Goal: Task Accomplishment & Management: Use online tool/utility

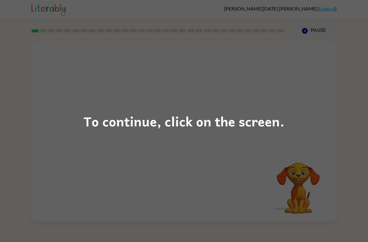
click at [271, 110] on div "To continue, click on the screen." at bounding box center [184, 121] width 368 height 242
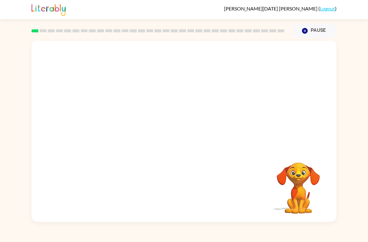
click at [113, 124] on video "Your browser must support playing .mp4 files to use Literably. Please try using…" at bounding box center [183, 95] width 305 height 109
click at [111, 121] on video "Your browser must support playing .mp4 files to use Literably. Please try using…" at bounding box center [183, 95] width 305 height 109
click at [199, 135] on div at bounding box center [183, 134] width 39 height 22
click at [180, 134] on div at bounding box center [183, 134] width 39 height 22
click at [189, 142] on div at bounding box center [183, 134] width 39 height 22
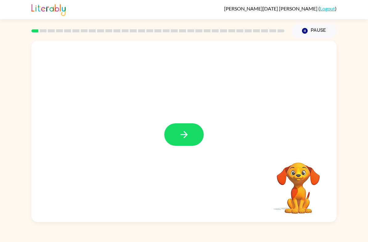
click at [185, 132] on icon "button" at bounding box center [184, 134] width 11 height 11
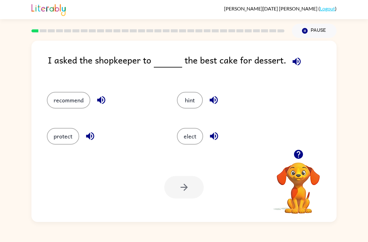
click at [76, 105] on button "recommend" at bounding box center [68, 100] width 43 height 17
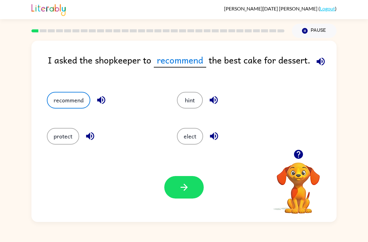
click at [186, 184] on icon "button" at bounding box center [184, 187] width 11 height 11
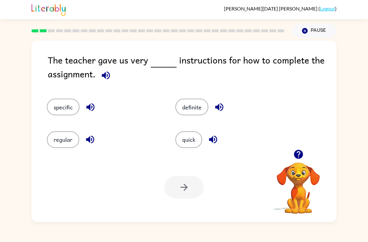
click at [68, 103] on button "specific" at bounding box center [63, 107] width 33 height 17
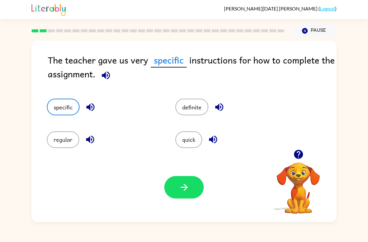
click at [187, 188] on icon "button" at bounding box center [184, 187] width 11 height 11
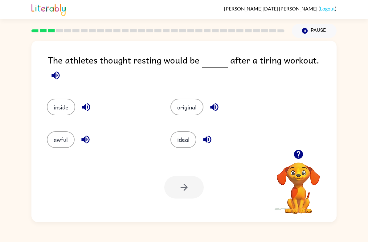
click at [186, 137] on button "ideal" at bounding box center [183, 139] width 26 height 17
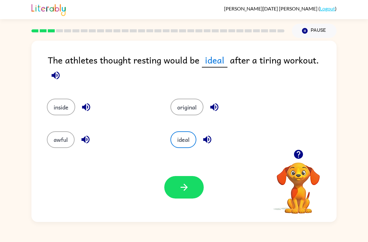
click at [65, 101] on button "inside" at bounding box center [61, 107] width 28 height 17
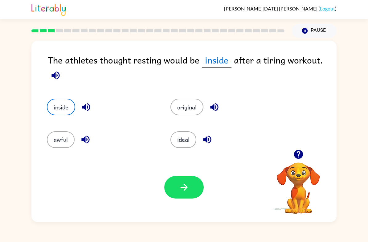
click at [191, 113] on button "original" at bounding box center [186, 107] width 33 height 17
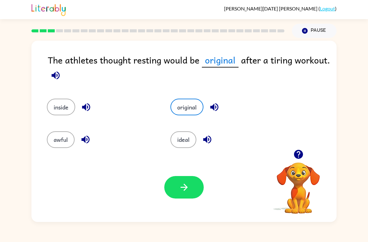
click at [187, 142] on button "ideal" at bounding box center [183, 139] width 26 height 17
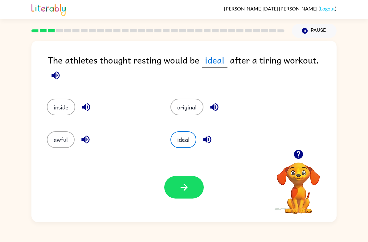
click at [182, 183] on icon "button" at bounding box center [184, 187] width 11 height 11
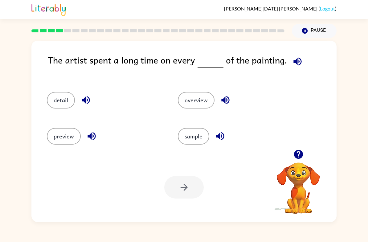
click at [60, 108] on button "detail" at bounding box center [61, 100] width 28 height 17
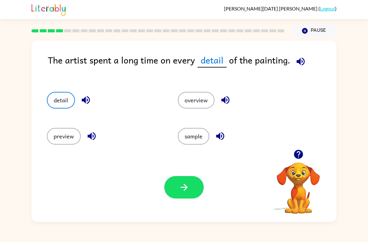
click at [192, 188] on button "button" at bounding box center [183, 187] width 39 height 22
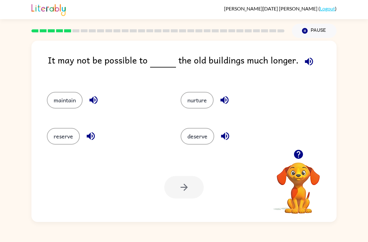
click at [192, 144] on button "deserve" at bounding box center [197, 136] width 34 height 17
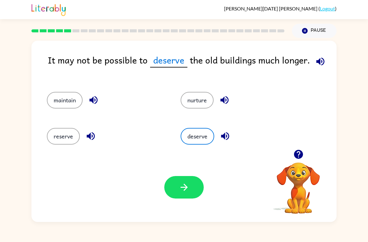
click at [65, 132] on button "reserve" at bounding box center [63, 136] width 33 height 17
click at [201, 135] on button "deserve" at bounding box center [197, 136] width 34 height 17
click at [58, 142] on button "reserve" at bounding box center [63, 136] width 33 height 17
click at [206, 135] on button "deserve" at bounding box center [197, 136] width 34 height 17
click at [68, 130] on button "reserve" at bounding box center [63, 136] width 33 height 17
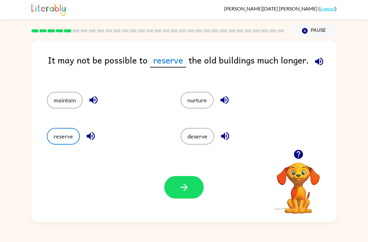
click at [199, 142] on button "deserve" at bounding box center [197, 136] width 34 height 17
click at [57, 134] on button "reserve" at bounding box center [63, 136] width 33 height 17
click at [207, 139] on button "deserve" at bounding box center [197, 136] width 34 height 17
click at [59, 139] on button "reserve" at bounding box center [63, 136] width 33 height 17
click at [204, 142] on button "deserve" at bounding box center [197, 136] width 34 height 17
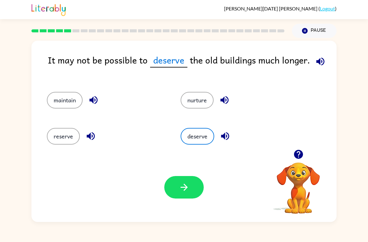
click at [55, 139] on button "reserve" at bounding box center [63, 136] width 33 height 17
click at [51, 104] on button "maintain" at bounding box center [65, 100] width 36 height 17
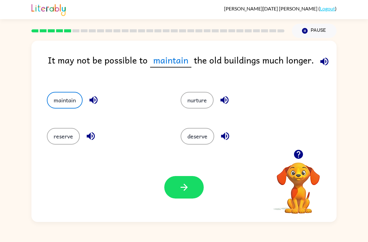
click at [210, 100] on button "nurture" at bounding box center [196, 100] width 33 height 17
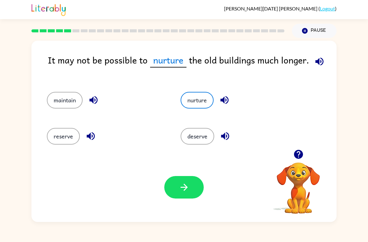
click at [44, 106] on div "maintain" at bounding box center [102, 98] width 134 height 36
click at [61, 106] on button "maintain" at bounding box center [65, 100] width 36 height 17
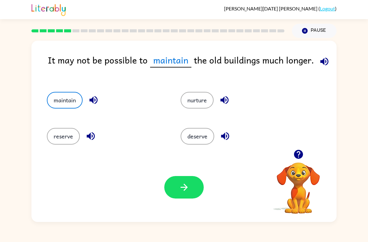
click at [191, 191] on button "button" at bounding box center [183, 187] width 39 height 22
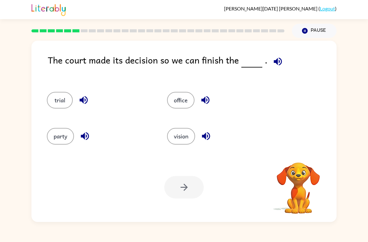
click at [53, 106] on button "trial" at bounding box center [60, 100] width 26 height 17
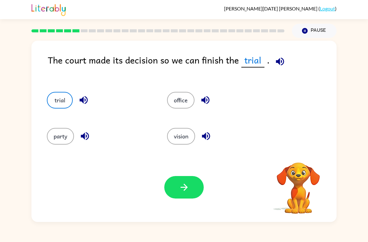
click at [184, 108] on button "office" at bounding box center [180, 100] width 27 height 17
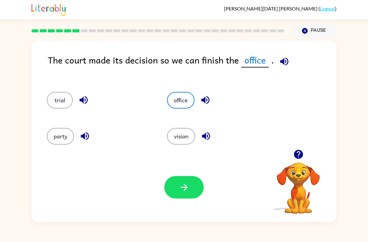
click at [186, 140] on button "vision" at bounding box center [181, 136] width 28 height 17
click at [62, 142] on button "party" at bounding box center [60, 136] width 27 height 17
click at [67, 105] on button "trial" at bounding box center [60, 100] width 26 height 17
click at [192, 178] on button "button" at bounding box center [183, 187] width 39 height 22
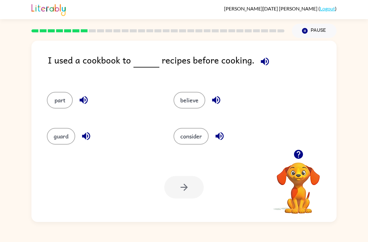
click at [58, 139] on button "guard" at bounding box center [61, 136] width 28 height 17
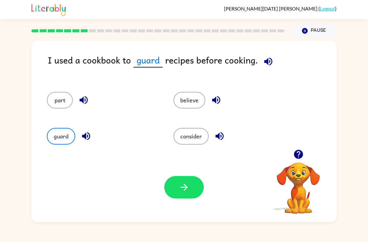
click at [201, 136] on button "consider" at bounding box center [190, 136] width 35 height 17
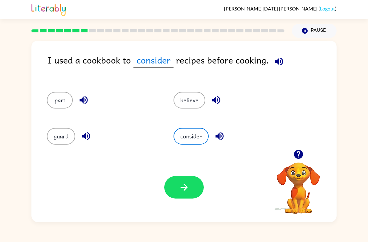
click at [193, 98] on button "believe" at bounding box center [189, 100] width 32 height 17
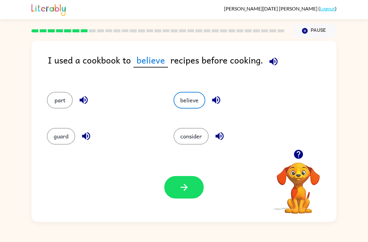
click at [57, 107] on button "part" at bounding box center [60, 100] width 26 height 17
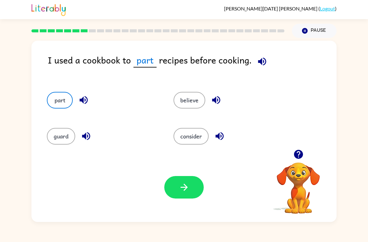
click at [67, 139] on button "guard" at bounding box center [61, 136] width 28 height 17
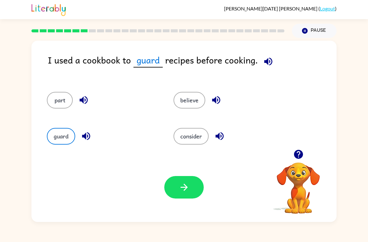
click at [187, 133] on button "consider" at bounding box center [190, 136] width 35 height 17
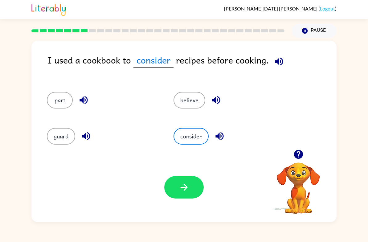
click at [188, 189] on icon "button" at bounding box center [184, 187] width 11 height 11
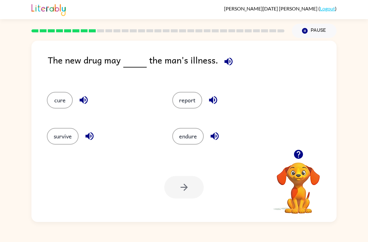
click at [301, 156] on icon "button" at bounding box center [297, 154] width 9 height 9
click at [221, 58] on button "button" at bounding box center [228, 62] width 16 height 16
click at [188, 93] on button "report" at bounding box center [187, 100] width 30 height 17
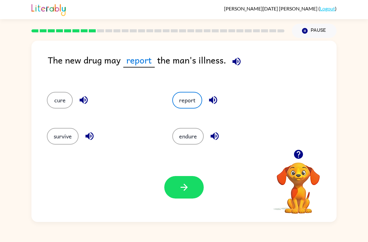
click at [192, 136] on button "endure" at bounding box center [187, 136] width 31 height 17
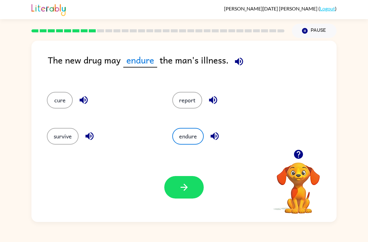
click at [194, 130] on button "endure" at bounding box center [187, 136] width 31 height 17
click at [188, 132] on button "endure" at bounding box center [187, 136] width 31 height 17
click at [70, 140] on button "survive" at bounding box center [63, 136] width 32 height 17
click at [59, 104] on button "cure" at bounding box center [60, 100] width 26 height 17
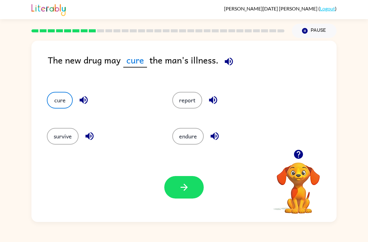
click at [196, 133] on button "endure" at bounding box center [187, 136] width 31 height 17
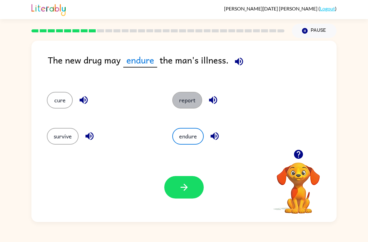
click at [196, 97] on button "report" at bounding box center [187, 100] width 30 height 17
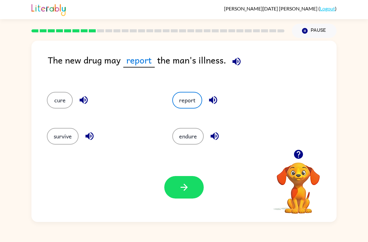
click at [189, 185] on icon "button" at bounding box center [184, 187] width 11 height 11
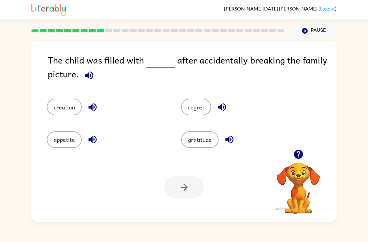
click at [198, 111] on button "regret" at bounding box center [196, 107] width 30 height 17
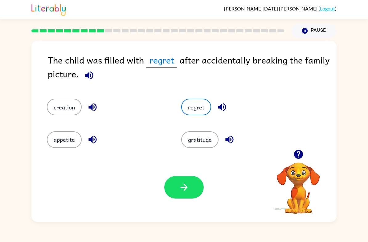
click at [184, 185] on icon "button" at bounding box center [183, 187] width 7 height 7
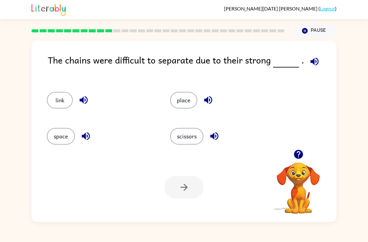
click at [65, 97] on button "link" at bounding box center [60, 100] width 26 height 17
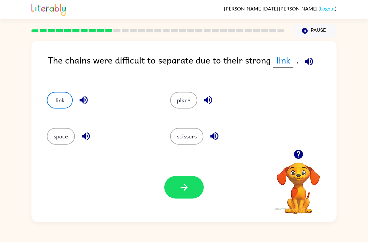
click at [66, 139] on button "space" at bounding box center [61, 136] width 28 height 17
click at [188, 108] on button "place" at bounding box center [183, 100] width 27 height 17
click at [189, 108] on button "place" at bounding box center [183, 100] width 27 height 17
click at [187, 143] on button "scissors" at bounding box center [186, 136] width 33 height 17
click at [181, 140] on button "scissors" at bounding box center [186, 136] width 33 height 17
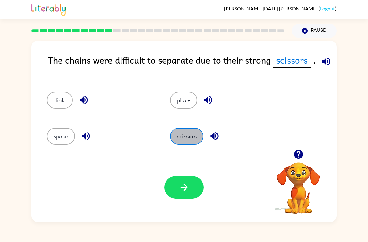
click at [192, 139] on button "scissors" at bounding box center [186, 136] width 33 height 17
click at [63, 141] on button "space" at bounding box center [61, 136] width 28 height 17
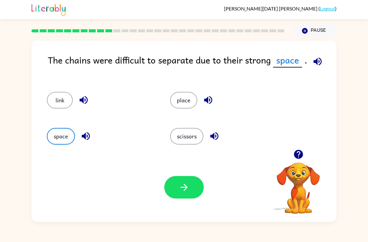
click at [61, 101] on button "link" at bounding box center [60, 100] width 26 height 17
click at [190, 189] on button "button" at bounding box center [183, 187] width 39 height 22
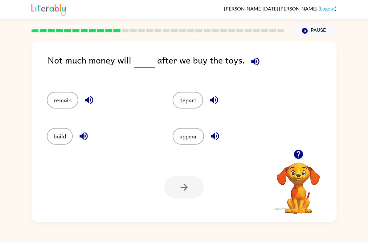
click at [195, 141] on button "appear" at bounding box center [187, 136] width 31 height 17
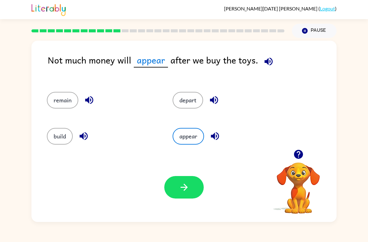
click at [62, 106] on button "remain" at bounding box center [62, 100] width 31 height 17
click at [181, 197] on button "button" at bounding box center [183, 187] width 39 height 22
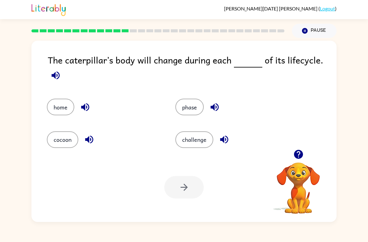
click at [189, 106] on button "phase" at bounding box center [189, 107] width 28 height 17
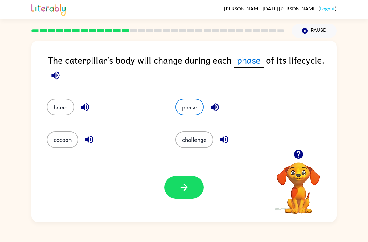
click at [188, 190] on icon "button" at bounding box center [184, 187] width 11 height 11
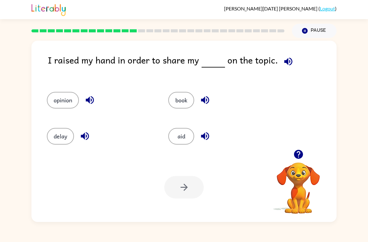
click at [64, 100] on button "opinion" at bounding box center [63, 100] width 32 height 17
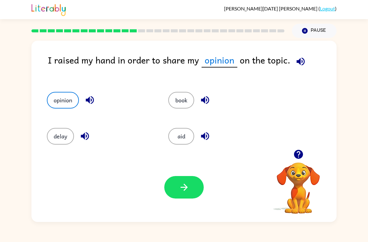
click at [186, 190] on icon "button" at bounding box center [184, 187] width 11 height 11
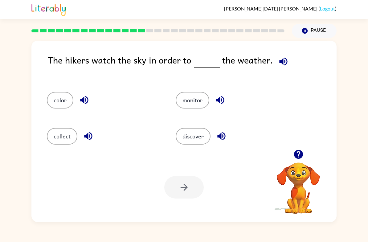
click at [203, 98] on button "monitor" at bounding box center [193, 100] width 34 height 17
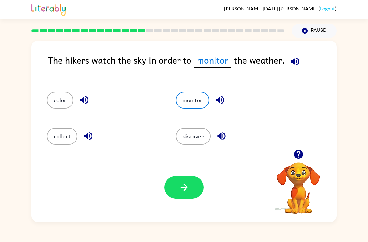
click at [194, 186] on button "button" at bounding box center [183, 187] width 39 height 22
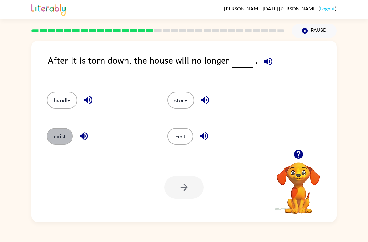
click at [67, 129] on button "exist" at bounding box center [60, 136] width 26 height 17
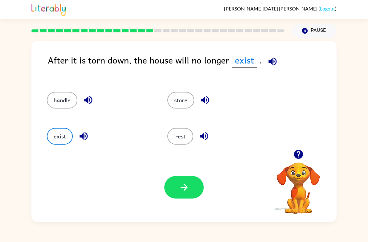
click at [62, 94] on button "handle" at bounding box center [62, 100] width 30 height 17
click at [182, 137] on button "rest" at bounding box center [180, 136] width 26 height 17
click at [56, 144] on button "exist" at bounding box center [60, 136] width 26 height 17
click at [184, 179] on button "button" at bounding box center [183, 187] width 39 height 22
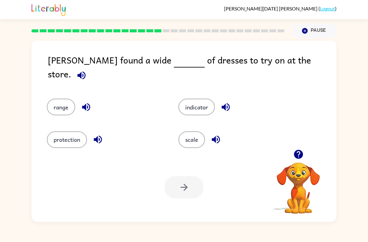
click at [191, 138] on button "scale" at bounding box center [191, 139] width 26 height 17
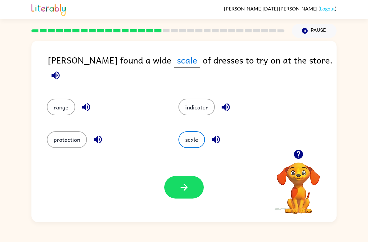
click at [186, 187] on icon "button" at bounding box center [183, 187] width 7 height 7
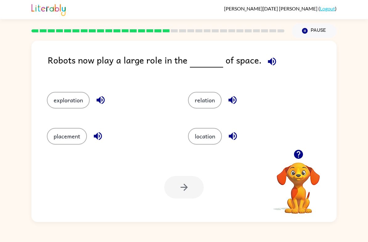
click at [72, 138] on button "placement" at bounding box center [67, 136] width 40 height 17
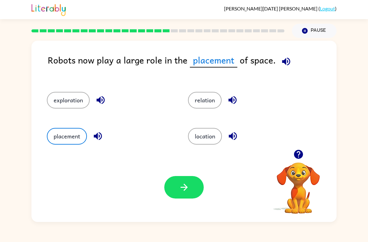
click at [205, 141] on button "location" at bounding box center [205, 136] width 34 height 17
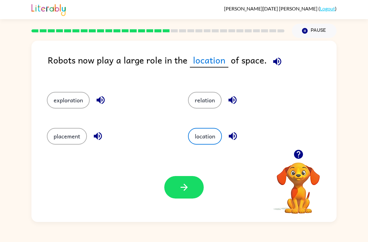
click at [218, 106] on button "relation" at bounding box center [205, 100] width 34 height 17
click at [65, 102] on button "exploration" at bounding box center [68, 100] width 43 height 17
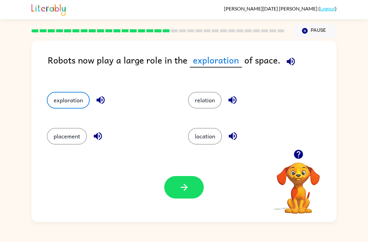
click at [56, 137] on button "placement" at bounding box center [67, 136] width 40 height 17
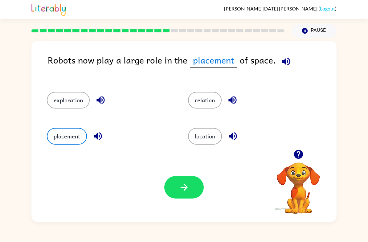
click at [197, 184] on button "button" at bounding box center [183, 187] width 39 height 22
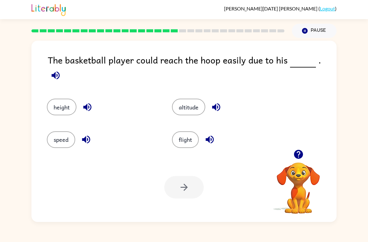
click at [57, 100] on button "height" at bounding box center [62, 107] width 30 height 17
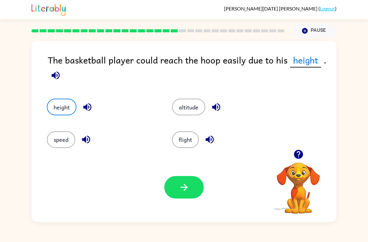
click at [184, 190] on icon "button" at bounding box center [183, 187] width 7 height 7
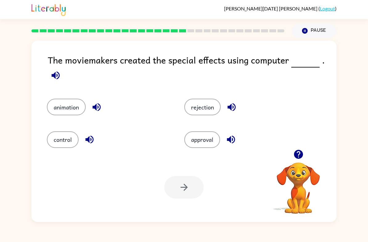
click at [69, 105] on button "animation" at bounding box center [66, 107] width 39 height 17
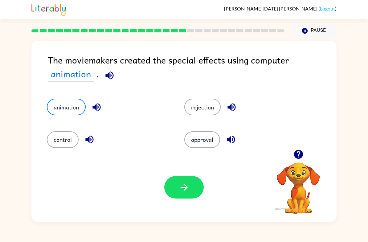
click at [189, 185] on icon "button" at bounding box center [184, 187] width 11 height 11
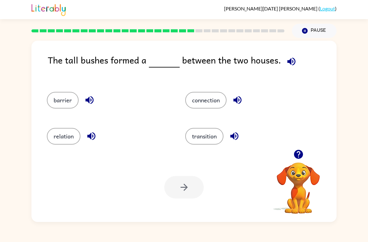
click at [213, 105] on button "connection" at bounding box center [205, 100] width 41 height 17
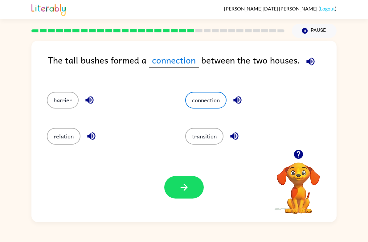
click at [184, 188] on icon "button" at bounding box center [184, 187] width 11 height 11
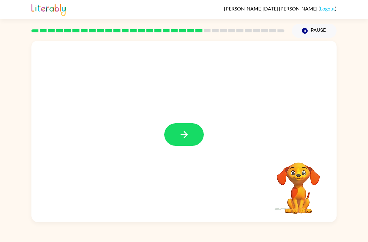
click at [189, 129] on button "button" at bounding box center [183, 134] width 39 height 22
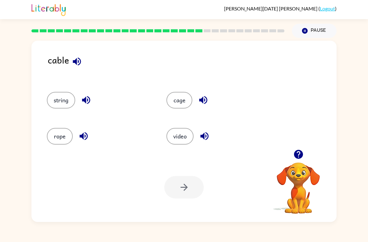
click at [61, 99] on button "string" at bounding box center [61, 100] width 28 height 17
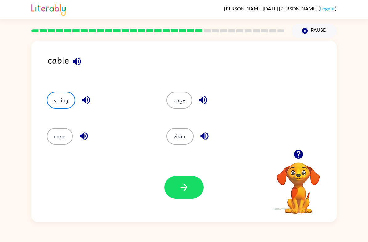
click at [181, 180] on button "button" at bounding box center [183, 187] width 39 height 22
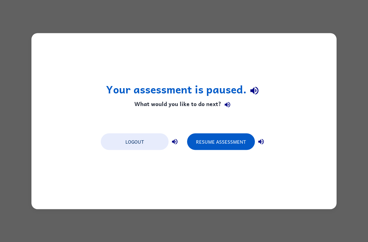
click at [249, 135] on button "Resume Assessment" at bounding box center [221, 141] width 68 height 17
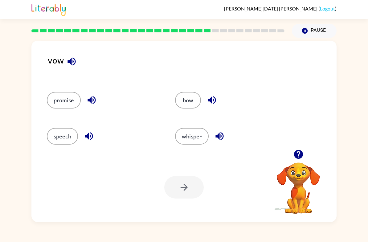
click at [302, 179] on video "Your browser must support playing .mp4 files to use Literably. Please try using…" at bounding box center [298, 184] width 62 height 62
click at [301, 161] on button "button" at bounding box center [298, 154] width 16 height 16
click at [298, 164] on video "Your browser must support playing .mp4 files to use Literably. Please try using…" at bounding box center [298, 184] width 62 height 62
click at [194, 104] on button "bow" at bounding box center [188, 100] width 26 height 17
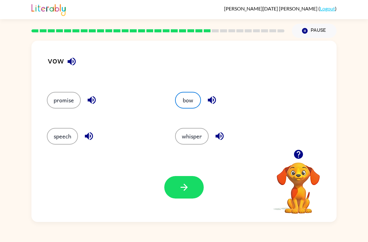
click at [194, 136] on button "whisper" at bounding box center [192, 136] width 34 height 17
click at [63, 143] on button "speech" at bounding box center [62, 136] width 31 height 17
click at [176, 196] on button "button" at bounding box center [183, 187] width 39 height 22
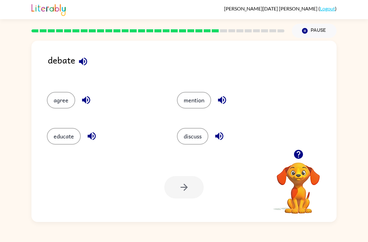
click at [205, 134] on button "discuss" at bounding box center [192, 136] width 31 height 17
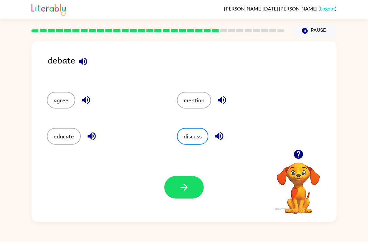
click at [178, 188] on button "button" at bounding box center [183, 187] width 39 height 22
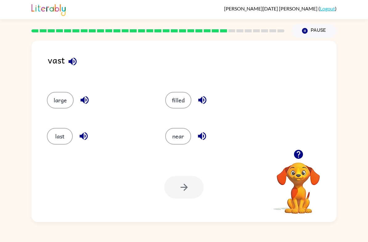
click at [180, 138] on button "near" at bounding box center [178, 136] width 26 height 17
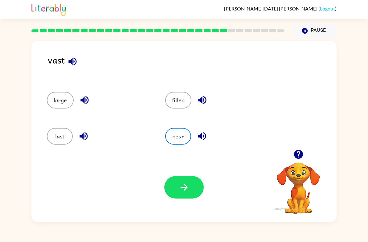
click at [192, 189] on button "button" at bounding box center [183, 187] width 39 height 22
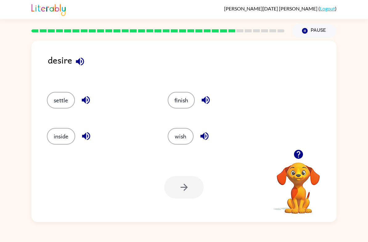
click at [55, 105] on button "settle" at bounding box center [61, 100] width 28 height 17
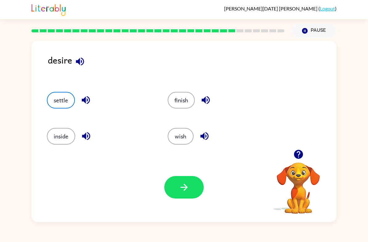
click at [175, 101] on button "finish" at bounding box center [181, 100] width 27 height 17
click at [61, 99] on button "settle" at bounding box center [61, 100] width 28 height 17
click at [182, 188] on icon "button" at bounding box center [184, 187] width 11 height 11
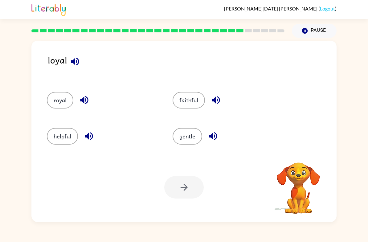
click at [71, 100] on button "royal" at bounding box center [60, 100] width 26 height 17
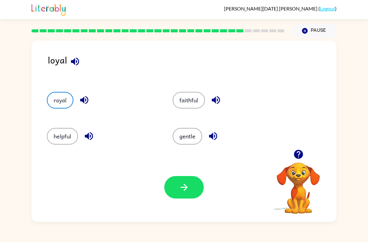
click at [182, 185] on icon "button" at bounding box center [184, 187] width 11 height 11
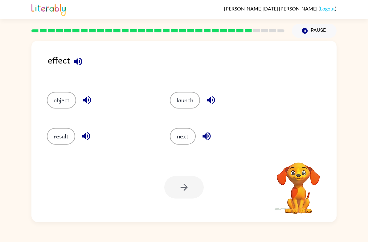
click at [64, 131] on button "result" at bounding box center [61, 136] width 28 height 17
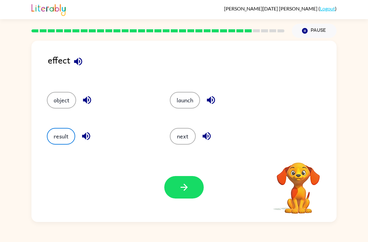
click at [180, 193] on button "button" at bounding box center [183, 187] width 39 height 22
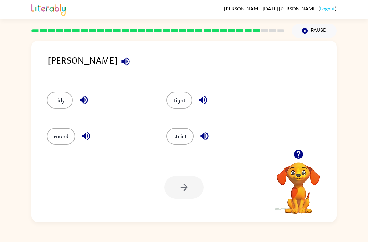
click at [180, 131] on button "strict" at bounding box center [179, 136] width 27 height 17
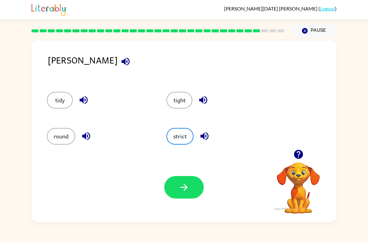
click at [179, 193] on button "button" at bounding box center [183, 187] width 39 height 22
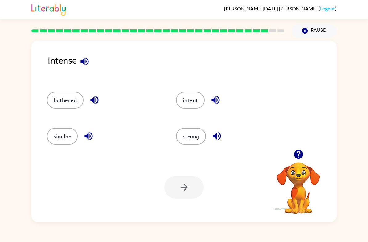
click at [198, 99] on button "intent" at bounding box center [190, 100] width 29 height 17
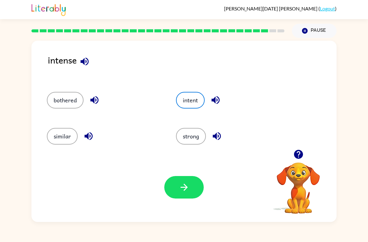
click at [183, 196] on button "button" at bounding box center [183, 187] width 39 height 22
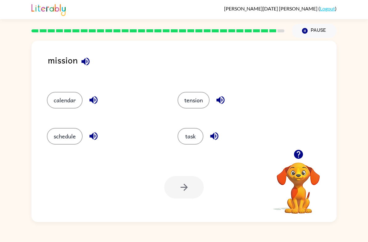
click at [184, 134] on button "task" at bounding box center [190, 136] width 26 height 17
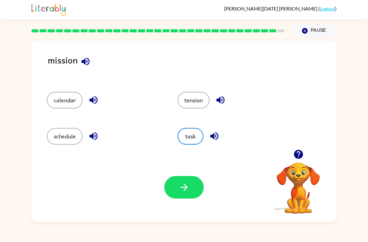
click at [185, 195] on button "button" at bounding box center [183, 187] width 39 height 22
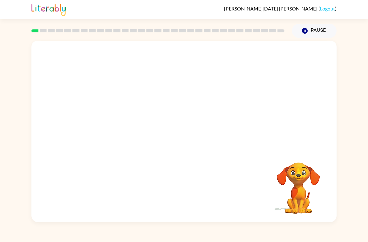
click at [362, 69] on div "Your browser must support playing .mp4 files to use Literably. Please try using…" at bounding box center [184, 130] width 368 height 184
click at [362, 68] on div "Your browser must support playing .mp4 files to use Literably. Please try using…" at bounding box center [184, 130] width 368 height 184
click at [306, 185] on video "Your browser must support playing .mp4 files to use Literably. Please try using…" at bounding box center [298, 184] width 62 height 62
click at [308, 160] on video "Your browser must support playing .mp4 files to use Literably. Please try using…" at bounding box center [298, 184] width 62 height 62
click at [206, 121] on video "Your browser must support playing .mp4 files to use Literably. Please try using…" at bounding box center [183, 95] width 305 height 109
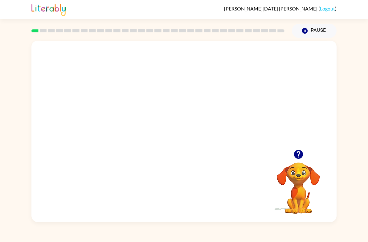
click at [209, 117] on video "Your browser must support playing .mp4 files to use Literably. Please try using…" at bounding box center [183, 95] width 305 height 109
click at [206, 118] on video "Your browser must support playing .mp4 files to use Literably. Please try using…" at bounding box center [183, 95] width 305 height 109
click at [223, 104] on video "Your browser must support playing .mp4 files to use Literably. Please try using…" at bounding box center [183, 95] width 305 height 109
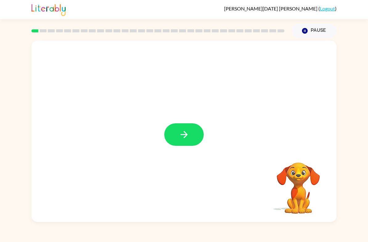
click at [184, 142] on button "button" at bounding box center [183, 134] width 39 height 22
click at [196, 135] on div at bounding box center [183, 95] width 305 height 109
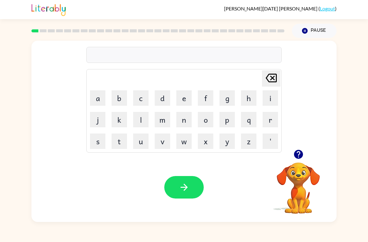
click at [209, 118] on button "o" at bounding box center [205, 119] width 15 height 15
click at [276, 118] on button "r" at bounding box center [269, 119] width 15 height 15
click at [165, 98] on button "d" at bounding box center [162, 97] width 15 height 15
click at [189, 97] on button "e" at bounding box center [183, 97] width 15 height 15
click at [270, 122] on button "r" at bounding box center [269, 119] width 15 height 15
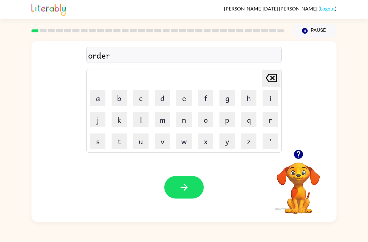
click at [189, 192] on button "button" at bounding box center [183, 187] width 39 height 22
click at [264, 125] on button "r" at bounding box center [269, 119] width 15 height 15
click at [204, 124] on button "o" at bounding box center [205, 119] width 15 height 15
click at [144, 143] on button "u" at bounding box center [140, 140] width 15 height 15
click at [179, 126] on button "n" at bounding box center [183, 119] width 15 height 15
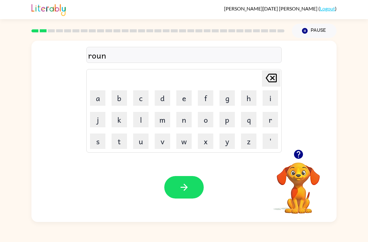
click at [160, 100] on button "d" at bounding box center [162, 97] width 15 height 15
click at [175, 185] on button "button" at bounding box center [183, 187] width 39 height 22
click at [158, 122] on button "m" at bounding box center [162, 119] width 15 height 15
click at [99, 96] on button "a" at bounding box center [97, 97] width 15 height 15
click at [97, 141] on button "s" at bounding box center [97, 140] width 15 height 15
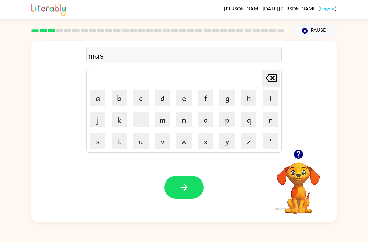
click at [247, 97] on button "h" at bounding box center [248, 97] width 15 height 15
click at [269, 97] on button "i" at bounding box center [269, 97] width 15 height 15
click at [188, 119] on button "n" at bounding box center [183, 119] width 15 height 15
click at [182, 180] on button "button" at bounding box center [183, 187] width 39 height 22
click at [300, 155] on icon "button" at bounding box center [297, 154] width 9 height 9
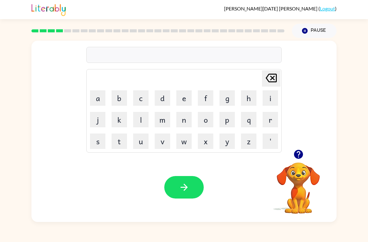
click at [119, 140] on button "t" at bounding box center [118, 140] width 15 height 15
click at [263, 115] on button "r" at bounding box center [269, 119] width 15 height 15
click at [94, 103] on button "a" at bounding box center [97, 97] width 15 height 15
click at [273, 96] on button "i" at bounding box center [269, 97] width 15 height 15
click at [189, 122] on button "n" at bounding box center [183, 119] width 15 height 15
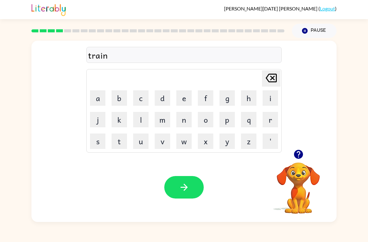
click at [193, 177] on button "button" at bounding box center [183, 187] width 39 height 22
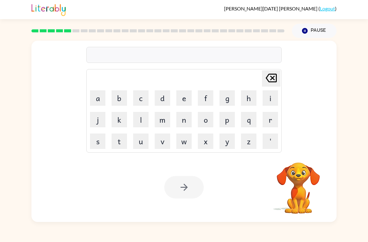
click at [163, 98] on button "d" at bounding box center [162, 97] width 15 height 15
click at [184, 101] on button "e" at bounding box center [183, 97] width 15 height 15
click at [202, 97] on button "f" at bounding box center [205, 97] width 15 height 15
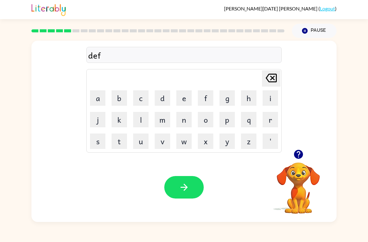
click at [187, 105] on button "e" at bounding box center [183, 97] width 15 height 15
click at [185, 117] on button "n" at bounding box center [183, 119] width 15 height 15
click at [93, 139] on button "s" at bounding box center [97, 140] width 15 height 15
click at [265, 105] on button "i" at bounding box center [269, 97] width 15 height 15
click at [168, 136] on button "v" at bounding box center [162, 140] width 15 height 15
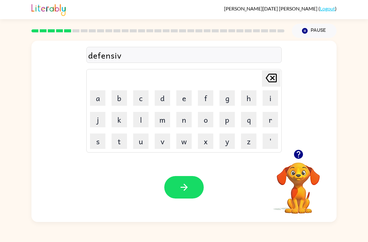
click at [263, 81] on button "[PERSON_NAME] last character input" at bounding box center [271, 78] width 18 height 16
click at [119, 97] on button "b" at bounding box center [118, 97] width 15 height 15
click at [265, 81] on icon "[PERSON_NAME] last character input" at bounding box center [271, 78] width 15 height 15
click at [163, 144] on button "v" at bounding box center [162, 140] width 15 height 15
click at [184, 95] on button "e" at bounding box center [183, 97] width 15 height 15
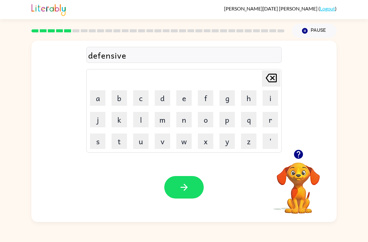
click at [177, 196] on button "button" at bounding box center [183, 187] width 39 height 22
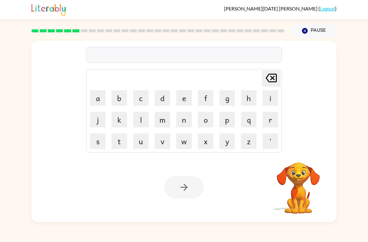
click at [161, 143] on button "v" at bounding box center [162, 140] width 15 height 15
click at [98, 97] on button "a" at bounding box center [97, 97] width 15 height 15
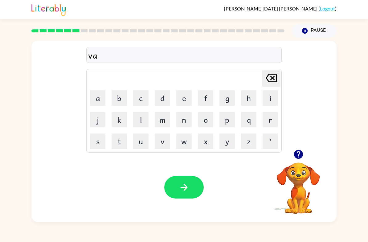
click at [139, 101] on button "c" at bounding box center [140, 97] width 15 height 15
click at [266, 101] on button "i" at bounding box center [269, 97] width 15 height 15
click at [119, 141] on button "t" at bounding box center [118, 140] width 15 height 15
click at [264, 96] on button "i" at bounding box center [269, 97] width 15 height 15
click at [210, 119] on button "o" at bounding box center [205, 119] width 15 height 15
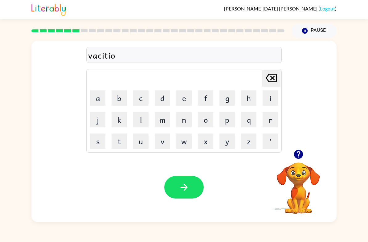
click at [180, 118] on button "n" at bounding box center [183, 119] width 15 height 15
click at [184, 190] on icon "button" at bounding box center [183, 187] width 7 height 7
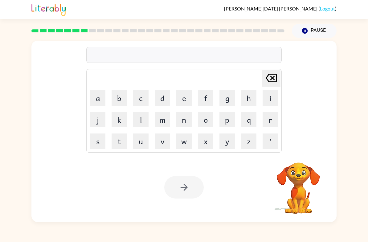
click at [226, 122] on button "p" at bounding box center [226, 119] width 15 height 15
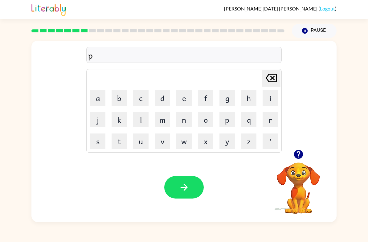
click at [205, 122] on button "o" at bounding box center [205, 119] width 15 height 15
click at [159, 103] on button "d" at bounding box center [162, 97] width 15 height 15
click at [199, 122] on button "o" at bounding box center [205, 119] width 15 height 15
click at [136, 121] on button "l" at bounding box center [140, 119] width 15 height 15
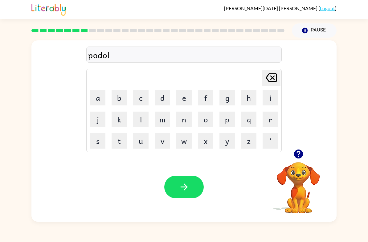
click at [267, 81] on icon at bounding box center [270, 78] width 11 height 9
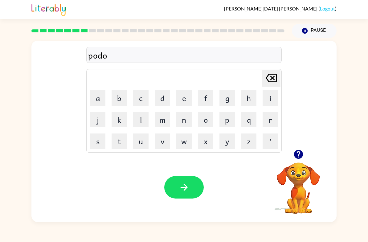
click at [267, 80] on icon at bounding box center [270, 78] width 11 height 9
click at [273, 81] on icon "[PERSON_NAME] last character input" at bounding box center [271, 78] width 15 height 15
click at [273, 80] on icon "[PERSON_NAME] last character input" at bounding box center [271, 78] width 15 height 15
click at [275, 76] on icon "[PERSON_NAME] last character input" at bounding box center [271, 78] width 15 height 15
click at [223, 123] on button "p" at bounding box center [226, 119] width 15 height 15
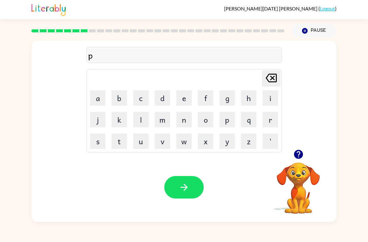
click at [138, 143] on button "u" at bounding box center [140, 140] width 15 height 15
click at [270, 78] on icon "[PERSON_NAME] last character input" at bounding box center [271, 78] width 15 height 15
click at [164, 100] on button "d" at bounding box center [162, 97] width 15 height 15
click at [138, 118] on button "l" at bounding box center [140, 119] width 15 height 15
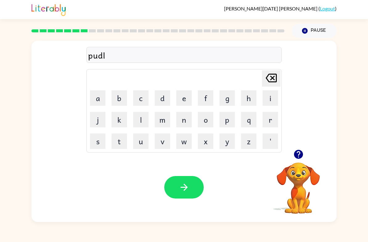
click at [184, 99] on button "e" at bounding box center [183, 97] width 15 height 15
click at [182, 186] on icon "button" at bounding box center [184, 187] width 11 height 11
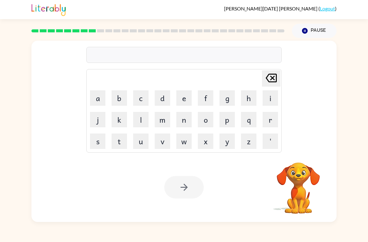
click at [163, 120] on button "m" at bounding box center [162, 119] width 15 height 15
click at [268, 97] on button "i" at bounding box center [269, 97] width 15 height 15
click at [270, 124] on button "r" at bounding box center [269, 119] width 15 height 15
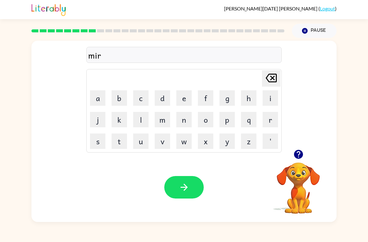
click at [95, 97] on button "a" at bounding box center [97, 97] width 15 height 15
click at [141, 98] on button "c" at bounding box center [140, 97] width 15 height 15
click at [141, 120] on button "l" at bounding box center [140, 119] width 15 height 15
click at [182, 99] on button "e" at bounding box center [183, 97] width 15 height 15
click at [188, 182] on button "button" at bounding box center [183, 187] width 39 height 22
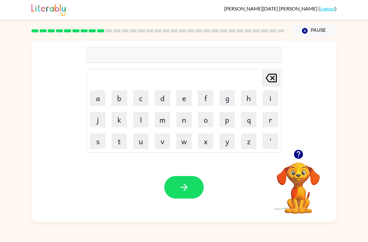
click at [294, 156] on icon "button" at bounding box center [297, 154] width 9 height 9
click at [164, 123] on button "m" at bounding box center [162, 119] width 15 height 15
click at [181, 103] on button "e" at bounding box center [183, 97] width 15 height 15
click at [180, 103] on button "e" at bounding box center [183, 97] width 15 height 15
click at [187, 123] on button "n" at bounding box center [183, 119] width 15 height 15
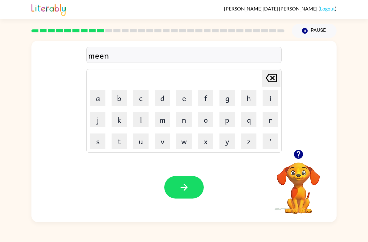
click at [162, 124] on button "m" at bounding box center [162, 119] width 15 height 15
click at [205, 118] on button "o" at bounding box center [205, 119] width 15 height 15
click at [272, 119] on button "r" at bounding box center [269, 119] width 15 height 15
click at [184, 124] on button "n" at bounding box center [183, 119] width 15 height 15
click at [265, 101] on button "i" at bounding box center [269, 97] width 15 height 15
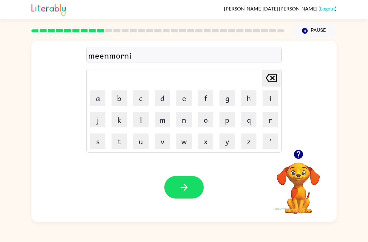
click at [228, 98] on button "g" at bounding box center [226, 97] width 15 height 15
click at [180, 185] on icon "button" at bounding box center [184, 187] width 11 height 11
click at [180, 185] on div at bounding box center [183, 187] width 39 height 22
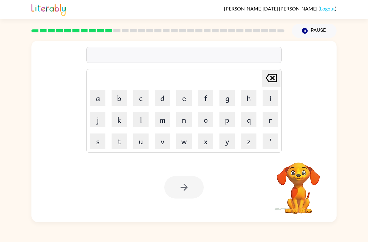
click at [163, 100] on button "d" at bounding box center [162, 97] width 15 height 15
click at [269, 97] on button "i" at bounding box center [269, 97] width 15 height 15
click at [98, 138] on button "s" at bounding box center [97, 140] width 15 height 15
click at [120, 142] on button "t" at bounding box center [118, 140] width 15 height 15
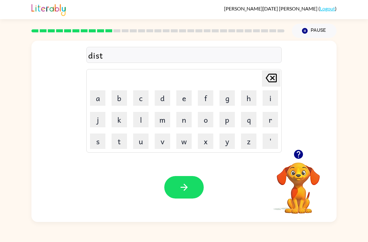
click at [265, 120] on button "r" at bounding box center [269, 119] width 15 height 15
click at [143, 138] on button "u" at bounding box center [140, 140] width 15 height 15
click at [102, 137] on button "s" at bounding box center [97, 140] width 15 height 15
click at [121, 145] on button "t" at bounding box center [118, 140] width 15 height 15
click at [188, 188] on icon "button" at bounding box center [184, 187] width 11 height 11
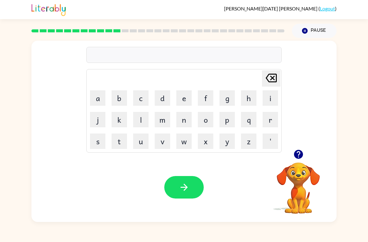
click at [303, 151] on icon "button" at bounding box center [298, 154] width 11 height 11
click at [264, 119] on button "r" at bounding box center [269, 119] width 15 height 15
click at [202, 120] on button "o" at bounding box center [205, 119] width 15 height 15
click at [139, 145] on button "u" at bounding box center [140, 140] width 15 height 15
click at [165, 97] on button "d" at bounding box center [162, 97] width 15 height 15
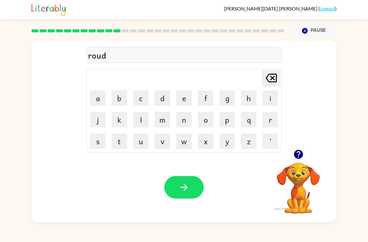
click at [190, 186] on button "button" at bounding box center [183, 187] width 39 height 22
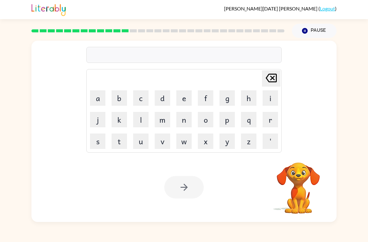
click at [204, 121] on button "o" at bounding box center [205, 119] width 15 height 15
click at [221, 120] on button "p" at bounding box center [226, 119] width 15 height 15
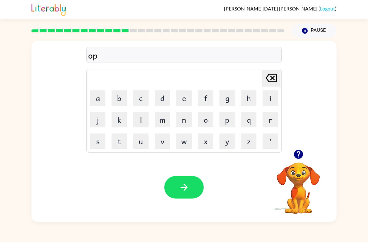
click at [303, 153] on icon "button" at bounding box center [298, 154] width 11 height 11
click at [225, 99] on button "g" at bounding box center [226, 97] width 15 height 15
click at [263, 119] on button "r" at bounding box center [269, 119] width 15 height 15
click at [101, 101] on button "a" at bounding box center [97, 97] width 15 height 15
click at [268, 97] on button "i" at bounding box center [269, 97] width 15 height 15
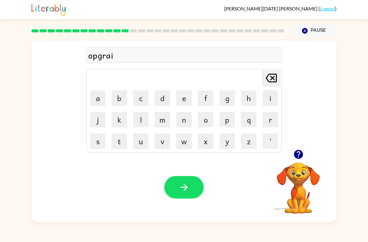
click at [120, 138] on button "t" at bounding box center [118, 140] width 15 height 15
click at [185, 95] on button "e" at bounding box center [183, 97] width 15 height 15
click at [193, 184] on button "button" at bounding box center [183, 187] width 39 height 22
click at [164, 119] on button "m" at bounding box center [162, 119] width 15 height 15
click at [92, 102] on button "a" at bounding box center [97, 97] width 15 height 15
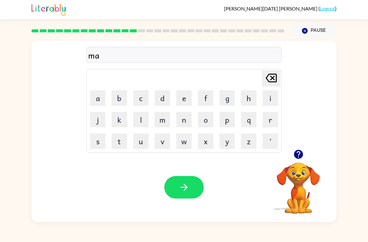
click at [184, 124] on button "n" at bounding box center [183, 119] width 15 height 15
click at [185, 102] on button "e" at bounding box center [183, 97] width 15 height 15
click at [96, 143] on button "s" at bounding box center [97, 140] width 15 height 15
click at [187, 179] on button "button" at bounding box center [183, 187] width 39 height 22
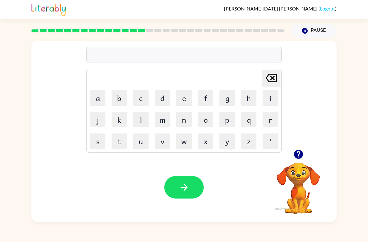
click at [118, 99] on button "b" at bounding box center [118, 97] width 15 height 15
click at [205, 114] on button "o" at bounding box center [205, 119] width 15 height 15
click at [184, 127] on button "n" at bounding box center [183, 119] width 15 height 15
click at [144, 140] on button "u" at bounding box center [140, 140] width 15 height 15
click at [103, 138] on button "s" at bounding box center [97, 140] width 15 height 15
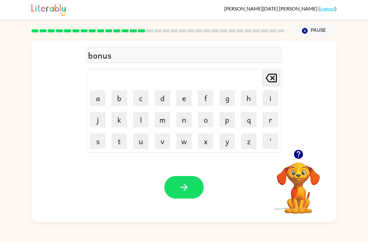
click at [186, 187] on icon "button" at bounding box center [183, 187] width 7 height 7
click at [301, 151] on icon "button" at bounding box center [297, 154] width 9 height 9
click at [99, 140] on button "s" at bounding box center [97, 140] width 15 height 15
click at [267, 116] on button "r" at bounding box center [269, 119] width 15 height 15
click at [205, 121] on button "o" at bounding box center [205, 119] width 15 height 15
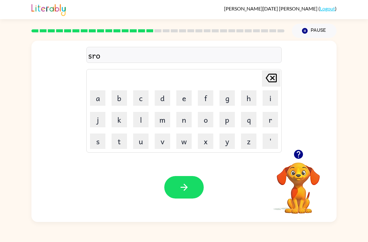
click at [164, 121] on button "m" at bounding box center [162, 119] width 15 height 15
click at [184, 189] on icon "button" at bounding box center [184, 187] width 11 height 11
click at [268, 120] on button "r" at bounding box center [269, 119] width 15 height 15
click at [97, 101] on button "a" at bounding box center [97, 97] width 15 height 15
click at [159, 119] on button "m" at bounding box center [162, 119] width 15 height 15
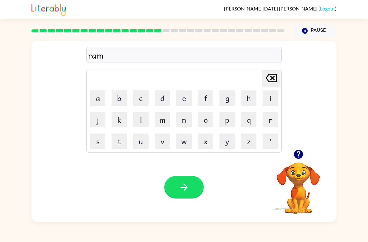
click at [190, 190] on button "button" at bounding box center [183, 187] width 39 height 22
click at [301, 151] on icon "button" at bounding box center [298, 154] width 11 height 11
click at [299, 151] on icon "button" at bounding box center [297, 154] width 9 height 9
click at [123, 101] on button "b" at bounding box center [118, 97] width 15 height 15
click at [163, 121] on button "m" at bounding box center [162, 119] width 15 height 15
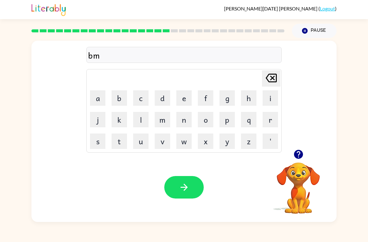
click at [275, 80] on icon "[PERSON_NAME] last character input" at bounding box center [271, 78] width 15 height 15
click at [273, 80] on icon "[PERSON_NAME] last character input" at bounding box center [271, 78] width 15 height 15
click at [123, 99] on button "b" at bounding box center [118, 97] width 15 height 15
click at [269, 122] on button "r" at bounding box center [269, 119] width 15 height 15
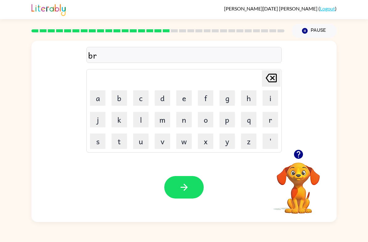
click at [269, 101] on button "i" at bounding box center [269, 97] width 15 height 15
click at [161, 123] on button "m" at bounding box center [162, 119] width 15 height 15
click at [270, 99] on button "i" at bounding box center [269, 97] width 15 height 15
click at [186, 120] on button "n" at bounding box center [183, 119] width 15 height 15
click at [228, 99] on button "g" at bounding box center [226, 97] width 15 height 15
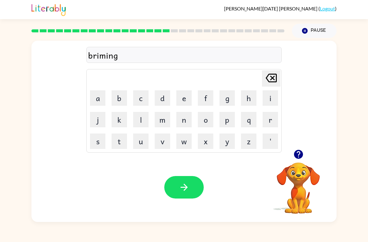
click at [185, 186] on icon "button" at bounding box center [183, 187] width 7 height 7
click at [266, 121] on button "r" at bounding box center [269, 119] width 15 height 15
click at [271, 105] on button "i" at bounding box center [269, 97] width 15 height 15
click at [101, 141] on button "s" at bounding box center [97, 140] width 15 height 15
click at [249, 122] on button "q" at bounding box center [248, 119] width 15 height 15
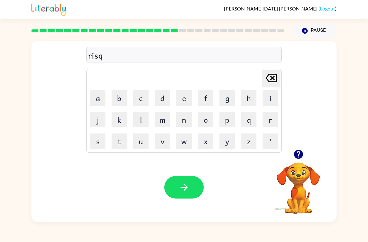
click at [146, 144] on button "u" at bounding box center [140, 140] width 15 height 15
click at [266, 102] on button "i" at bounding box center [269, 97] width 15 height 15
click at [165, 99] on button "d" at bounding box center [162, 97] width 15 height 15
click at [267, 79] on icon at bounding box center [270, 78] width 11 height 9
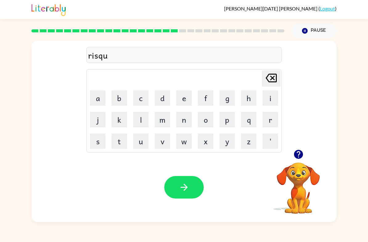
click at [267, 94] on button "i" at bounding box center [269, 97] width 15 height 15
click at [184, 100] on button "e" at bounding box center [183, 97] width 15 height 15
click at [95, 139] on button "s" at bounding box center [97, 140] width 15 height 15
click at [117, 138] on button "t" at bounding box center [118, 140] width 15 height 15
click at [189, 189] on icon "button" at bounding box center [184, 187] width 11 height 11
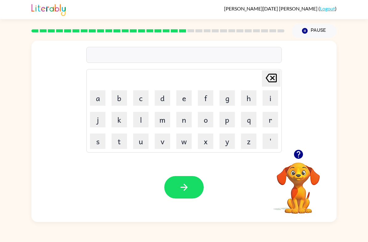
click at [205, 121] on button "o" at bounding box center [205, 119] width 15 height 15
click at [144, 142] on button "u" at bounding box center [140, 140] width 15 height 15
click at [270, 118] on button "r" at bounding box center [269, 119] width 15 height 15
click at [122, 140] on button "t" at bounding box center [118, 140] width 15 height 15
click at [265, 120] on button "r" at bounding box center [269, 119] width 15 height 15
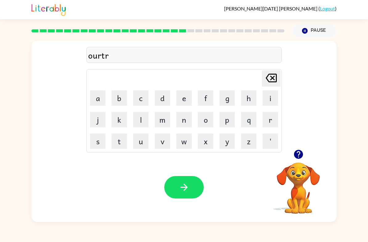
click at [270, 96] on button "i" at bounding box center [269, 97] width 15 height 15
click at [119, 142] on button "t" at bounding box center [118, 140] width 15 height 15
click at [184, 192] on icon "button" at bounding box center [184, 187] width 11 height 11
click at [180, 184] on icon "button" at bounding box center [184, 187] width 11 height 11
click at [322, 28] on button "Pause Pause" at bounding box center [314, 31] width 45 height 14
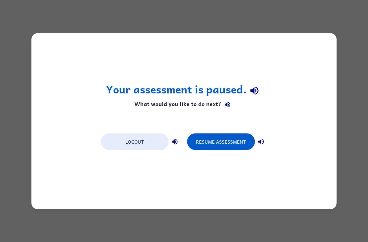
click at [144, 136] on button "Logout" at bounding box center [135, 141] width 68 height 17
